Goal: Check status

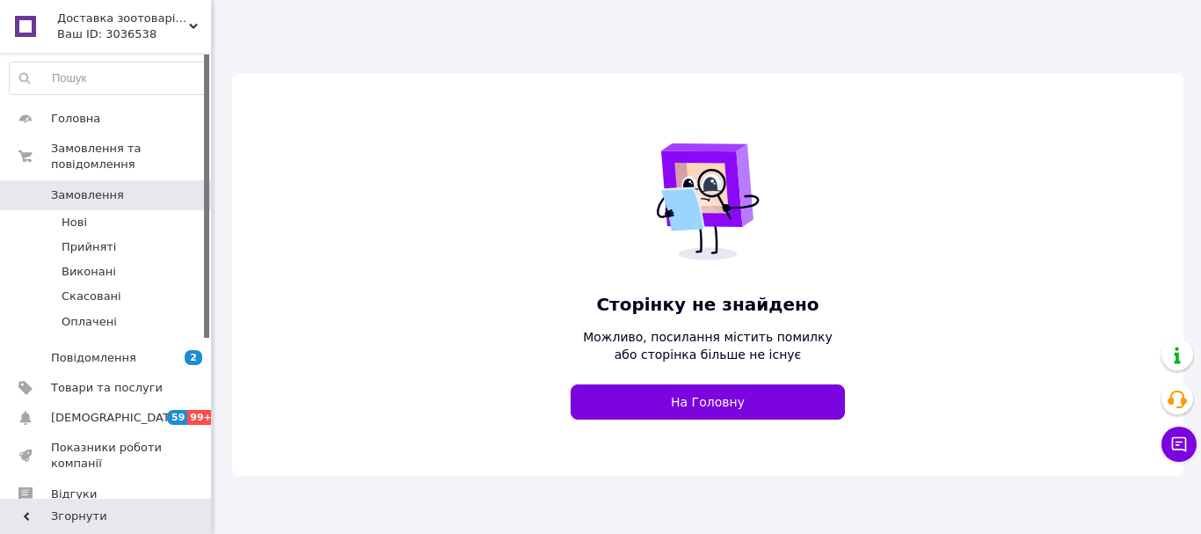
drag, startPoint x: 128, startPoint y: 28, endPoint x: 109, endPoint y: 86, distance: 61.2
click at [128, 29] on div "Ваш ID: 3036538" at bounding box center [134, 34] width 154 height 16
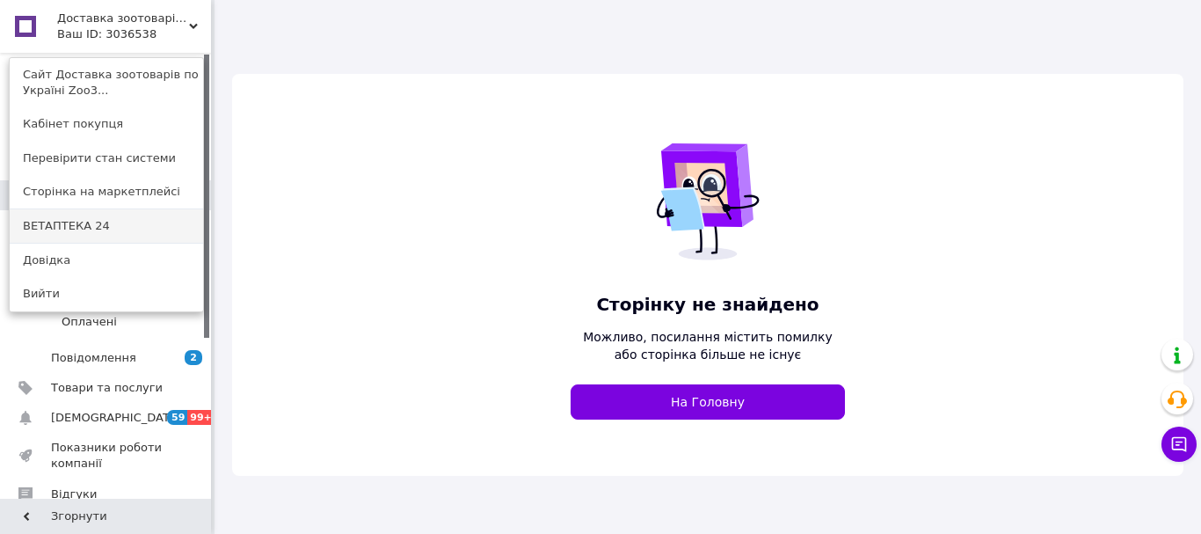
click at [87, 230] on link "ВЕТАПТЕКА 24" at bounding box center [106, 225] width 193 height 33
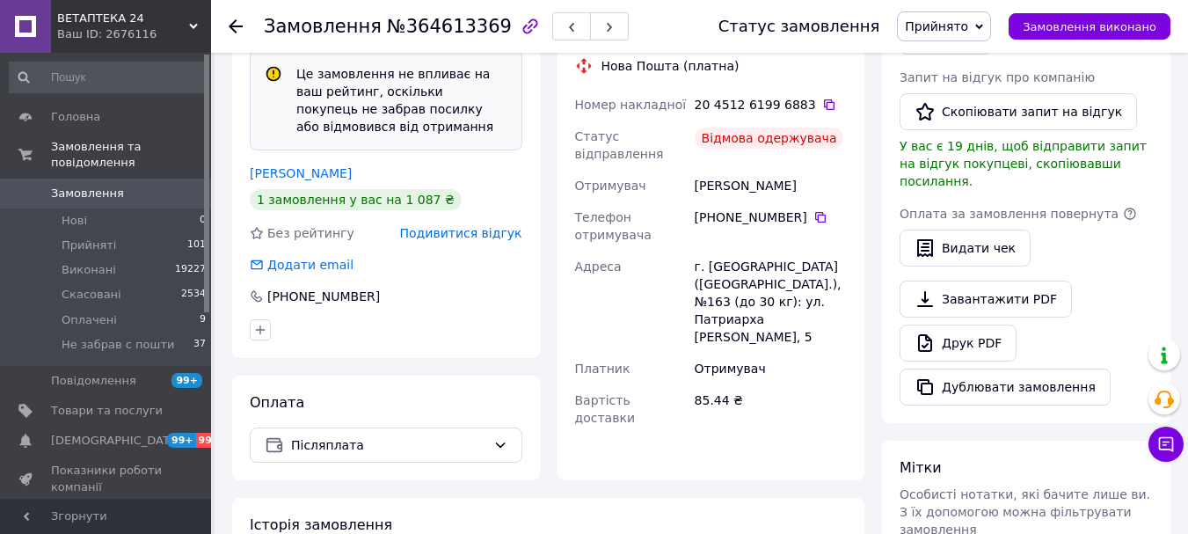
scroll to position [440, 0]
